Goal: Information Seeking & Learning: Understand process/instructions

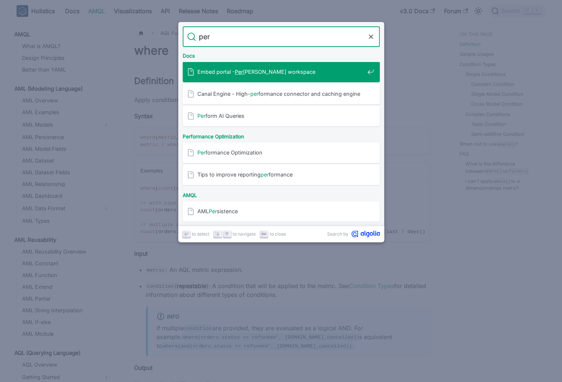
scroll to position [316, 0]
type input "p"
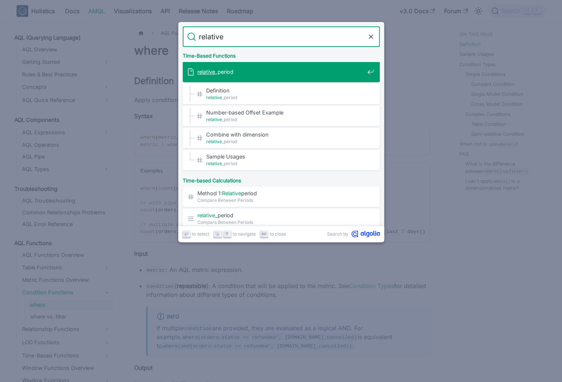
type input "relative_"
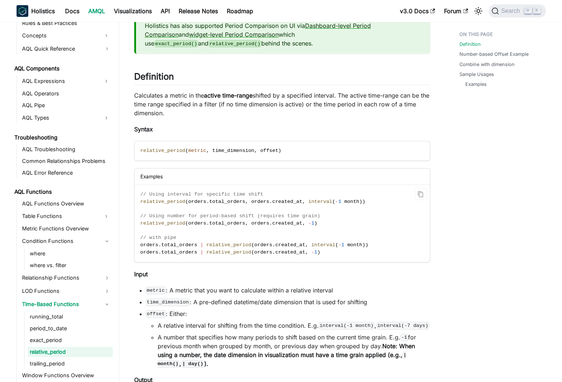
scroll to position [67, 0]
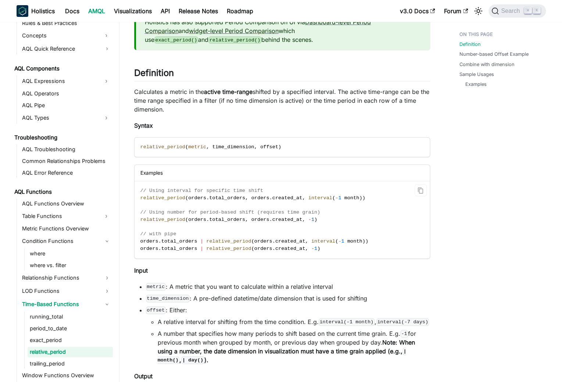
click at [253, 225] on code "// Using interval for specific time shift relative_period ( orders . total_orde…" at bounding box center [281, 219] width 294 height 77
click at [251, 222] on span at bounding box center [249, 220] width 3 height 6
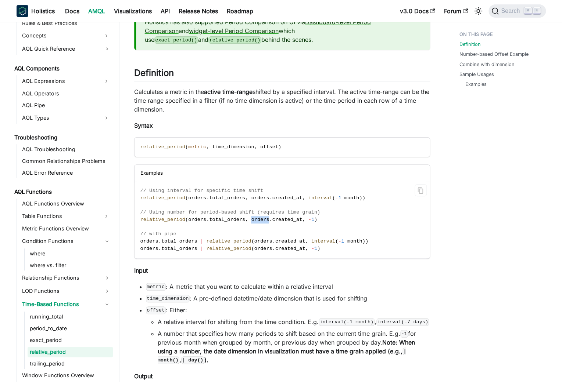
click at [251, 222] on span at bounding box center [249, 220] width 3 height 6
click at [260, 239] on code "// Using interval for specific time shift relative_period ( orders . total_orde…" at bounding box center [281, 219] width 294 height 77
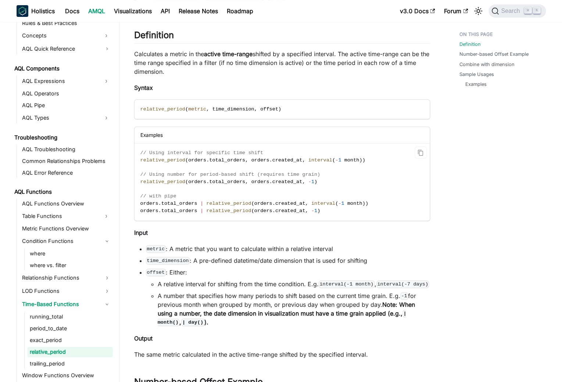
scroll to position [114, 0]
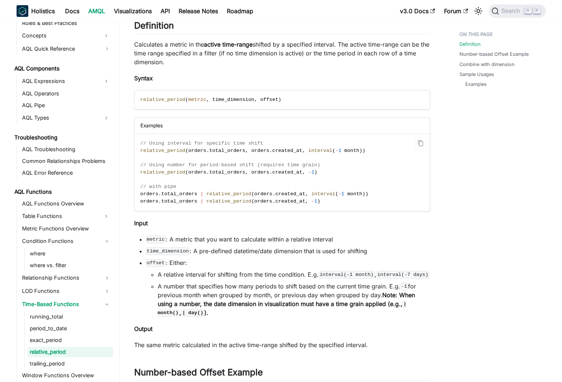
click at [230, 175] on span "total_orders" at bounding box center [227, 173] width 36 height 6
click at [248, 172] on span "," at bounding box center [246, 173] width 3 height 6
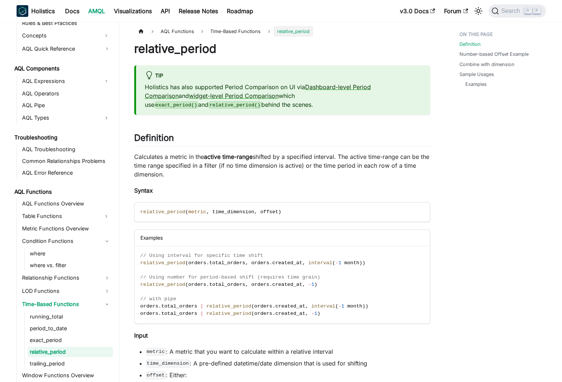
scroll to position [3, 0]
click at [317, 285] on span "relative_period ( orders . total_orders , orders . created_at , - 1 )" at bounding box center [228, 284] width 177 height 6
click at [260, 284] on span "orders" at bounding box center [260, 284] width 18 height 6
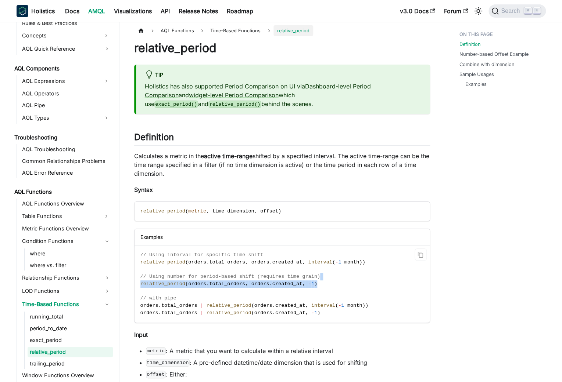
click at [287, 283] on span "created_at" at bounding box center [287, 284] width 30 height 6
click at [284, 286] on span "created_at" at bounding box center [287, 284] width 30 height 6
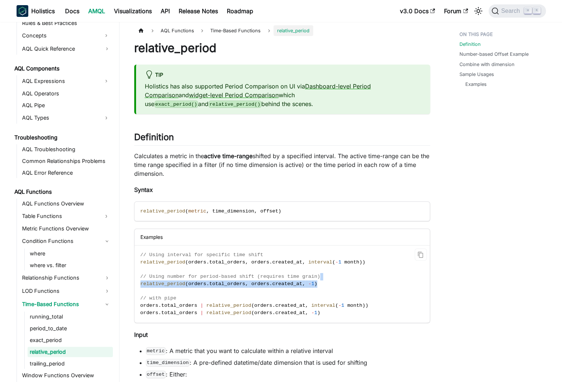
click at [315, 287] on span ")" at bounding box center [315, 284] width 3 height 6
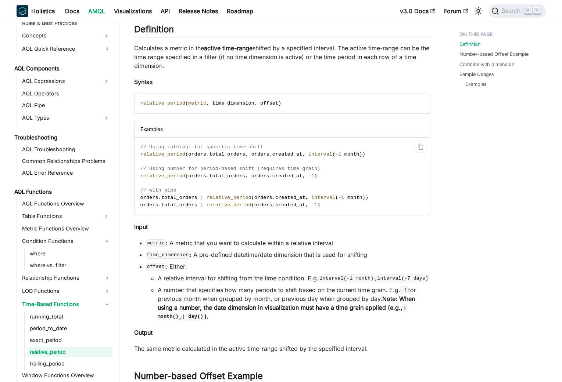
scroll to position [114, 0]
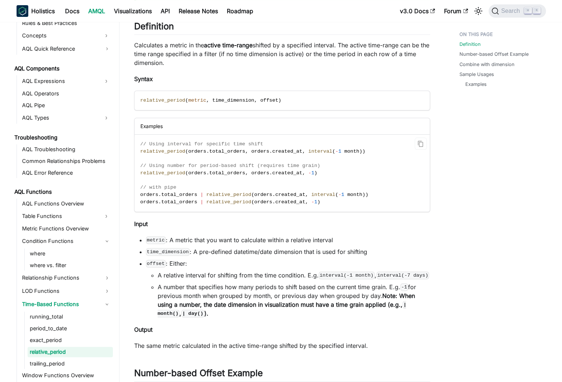
click at [311, 174] on span "-" at bounding box center [309, 173] width 3 height 6
